Goal: Task Accomplishment & Management: Use online tool/utility

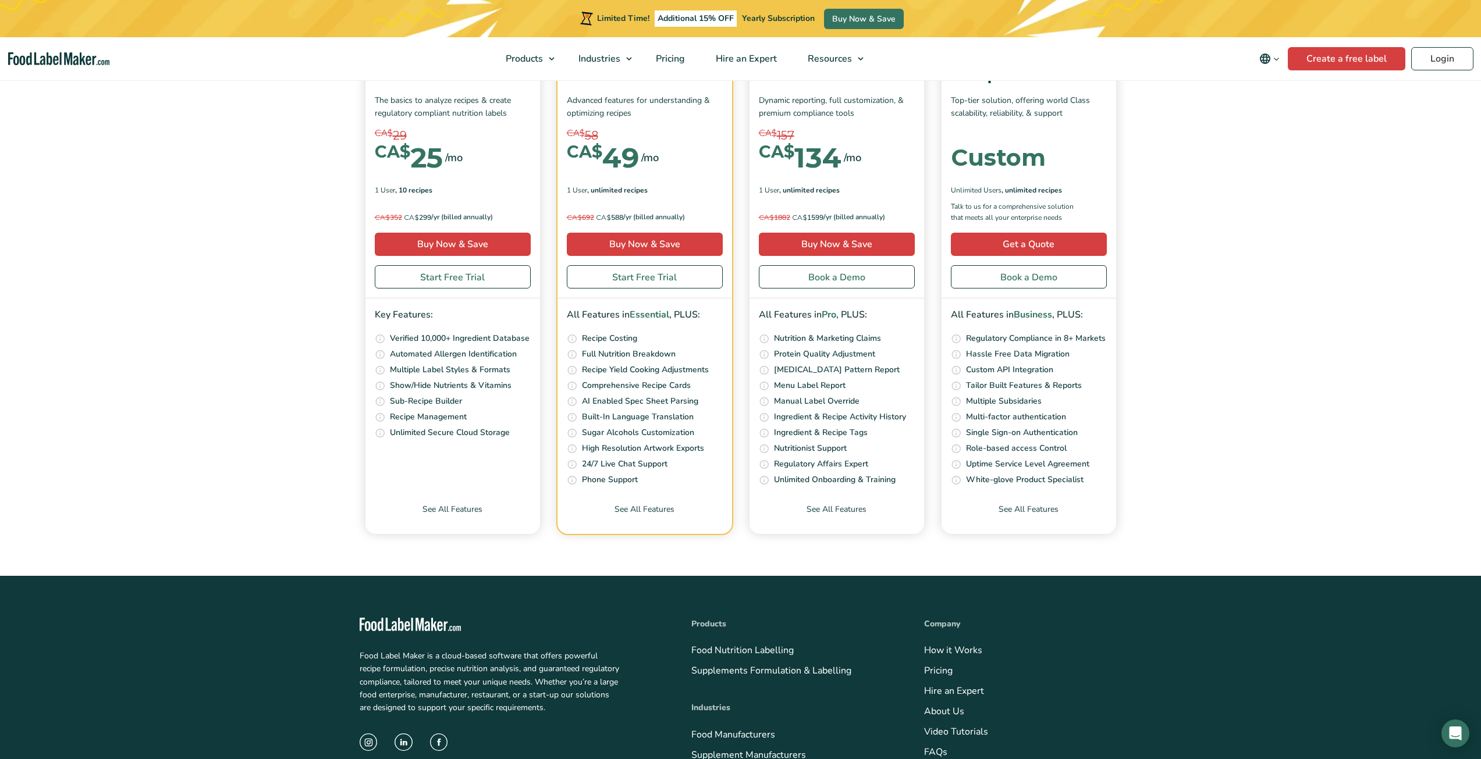
scroll to position [4480, 0]
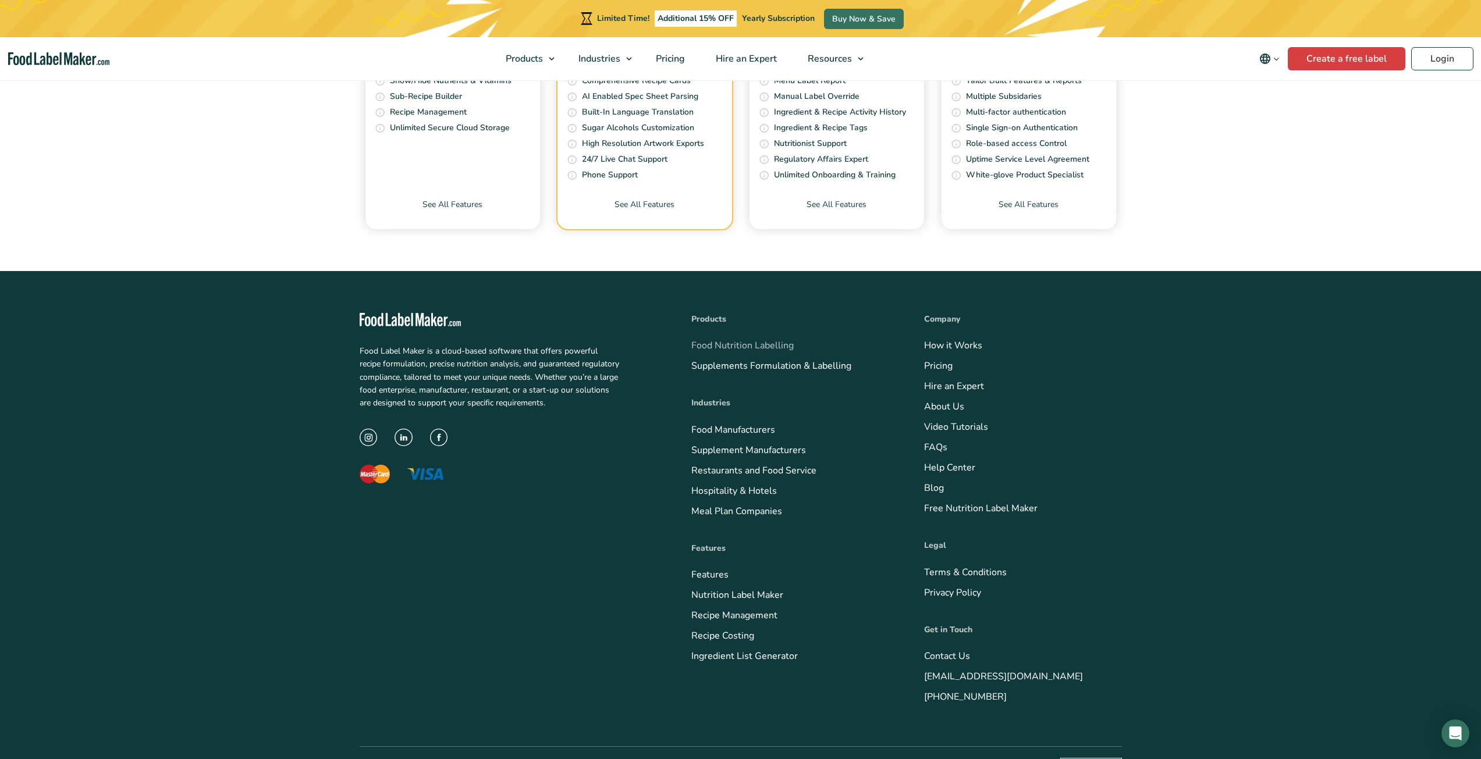
click at [735, 343] on link "Food Nutrition Labelling" at bounding box center [742, 345] width 102 height 13
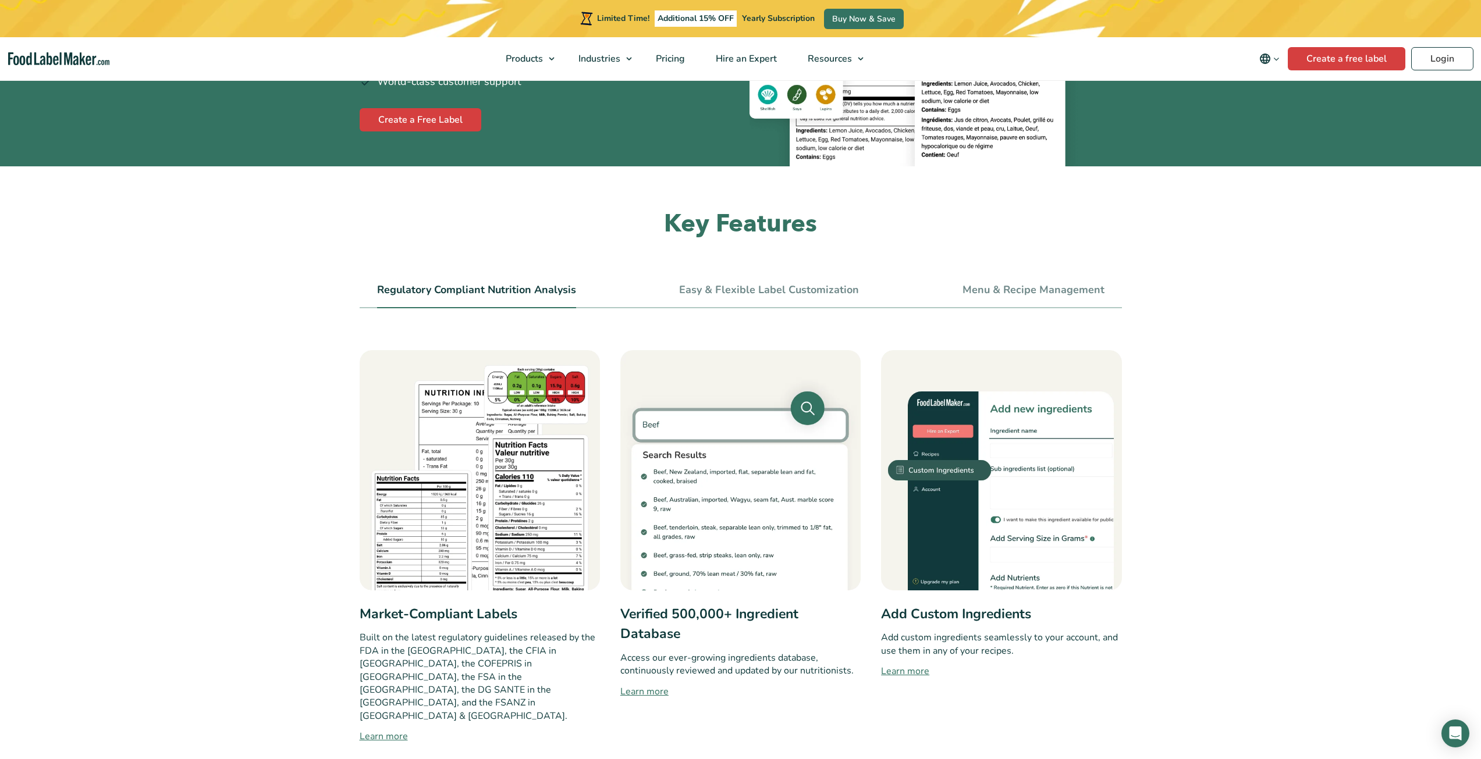
scroll to position [291, 0]
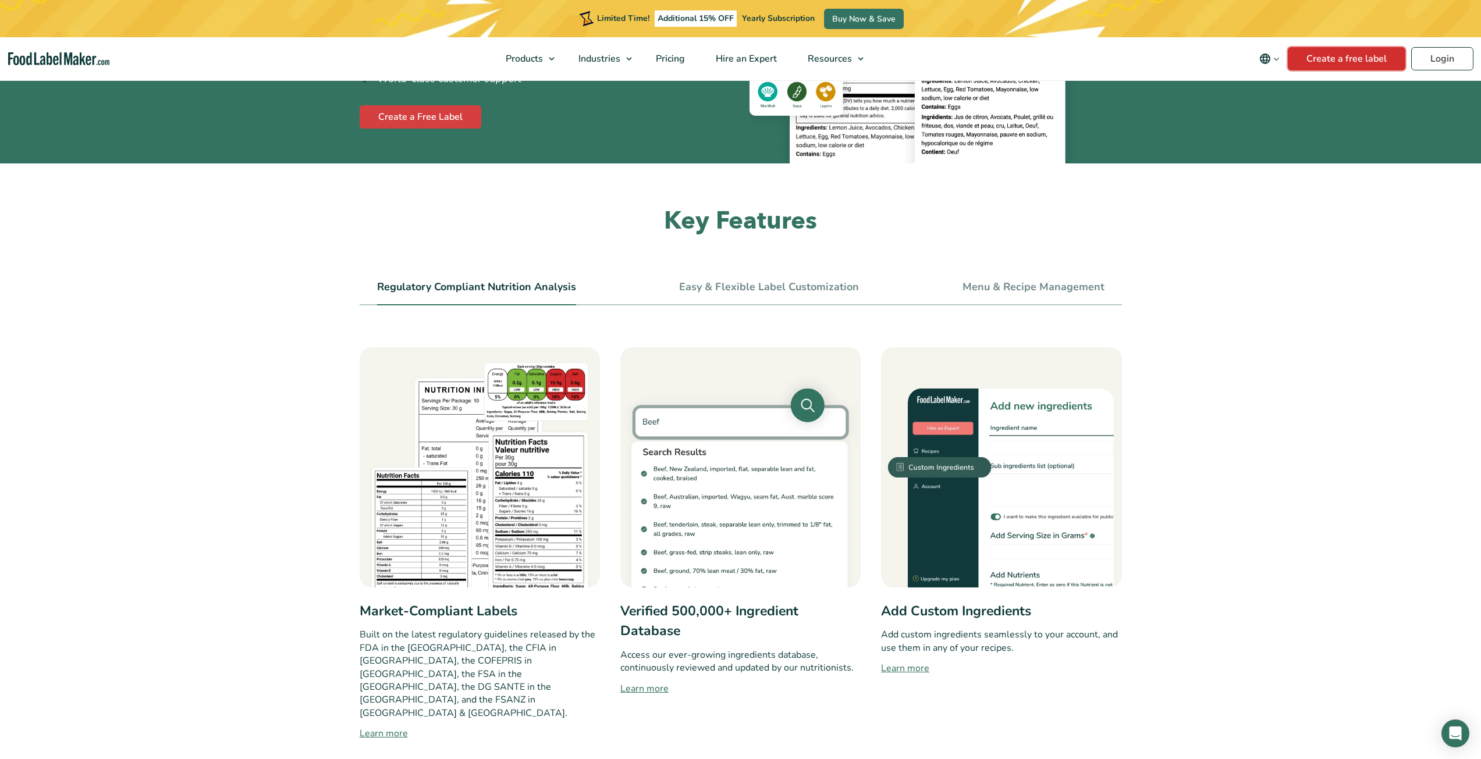
click at [1343, 61] on link "Create a free label" at bounding box center [1347, 58] width 118 height 23
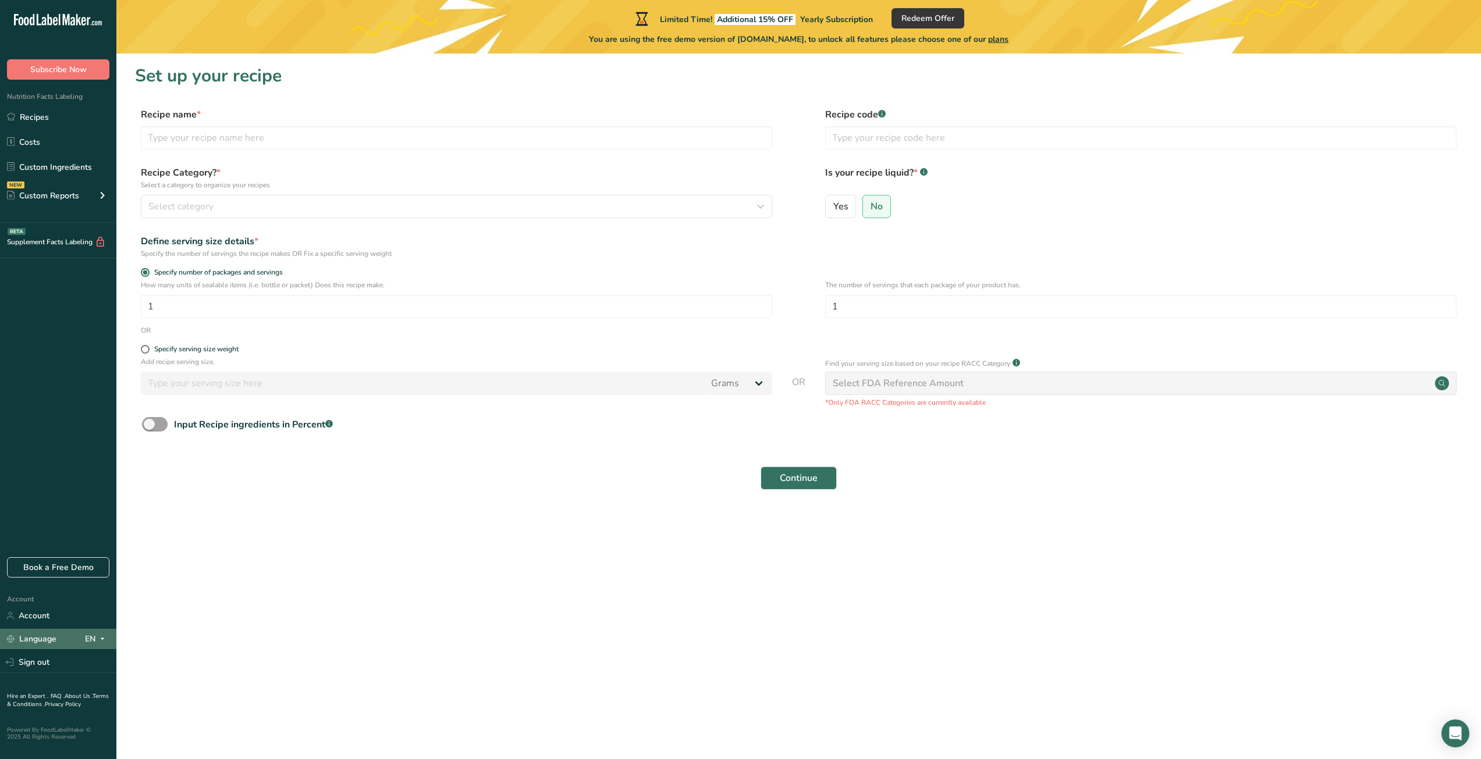
click at [83, 635] on div "Language EN" at bounding box center [58, 639] width 102 height 20
click at [80, 640] on div "Language EN" at bounding box center [58, 639] width 102 height 20
